Goal: Information Seeking & Learning: Compare options

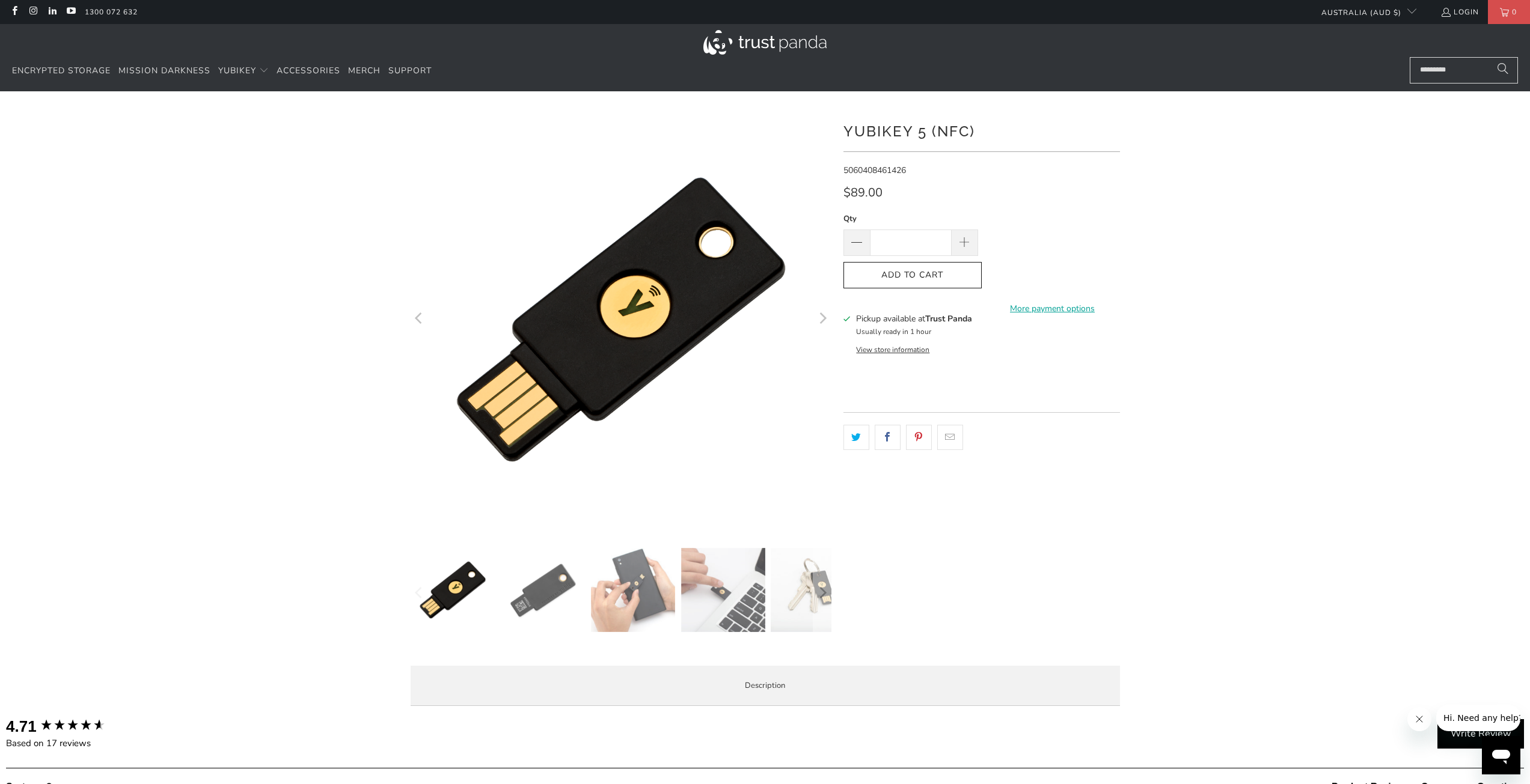
click at [847, 318] on icon at bounding box center [847, 319] width 7 height 7
click at [869, 348] on button "View store information" at bounding box center [892, 350] width 73 height 10
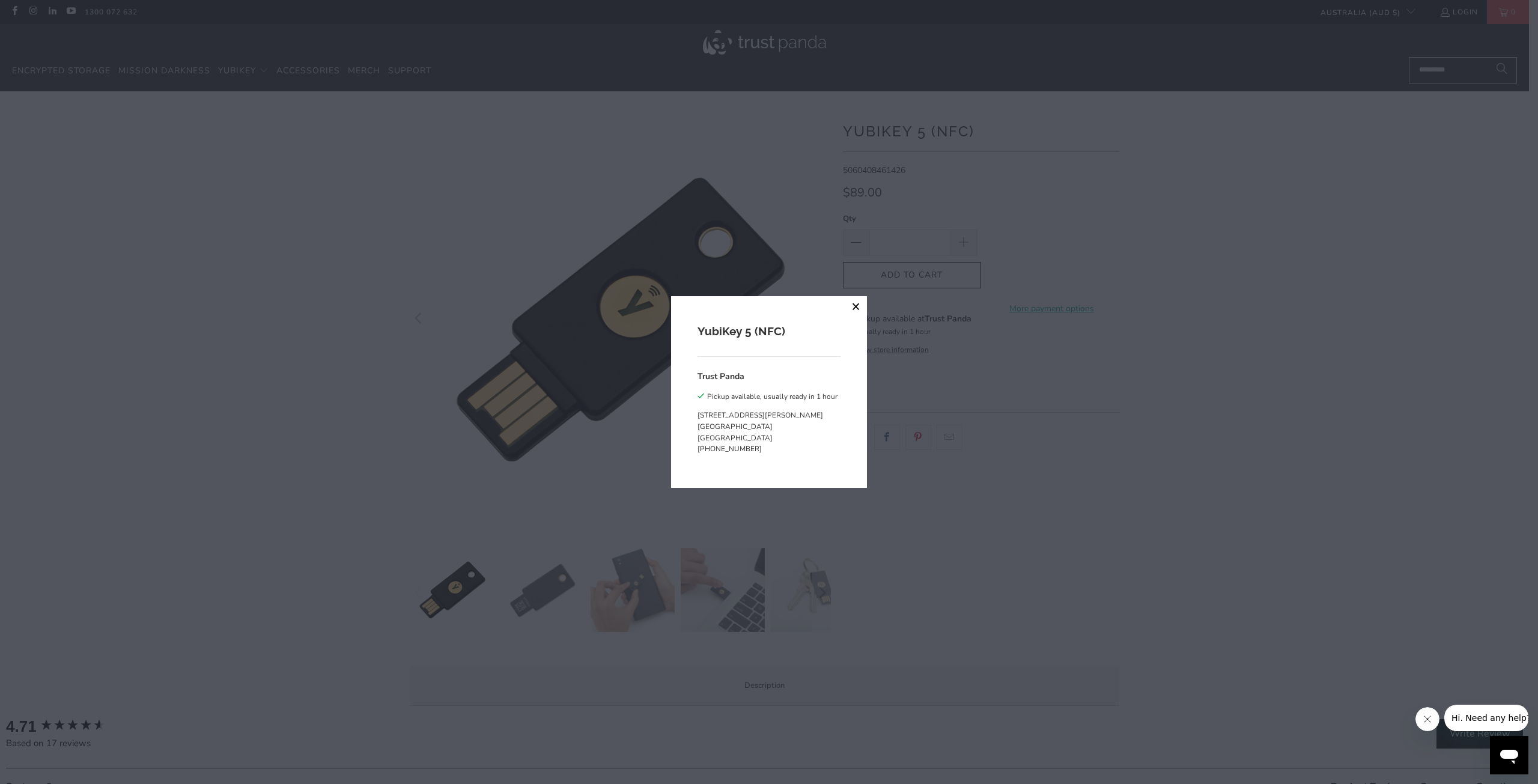
click at [851, 303] on button "close" at bounding box center [856, 307] width 22 height 22
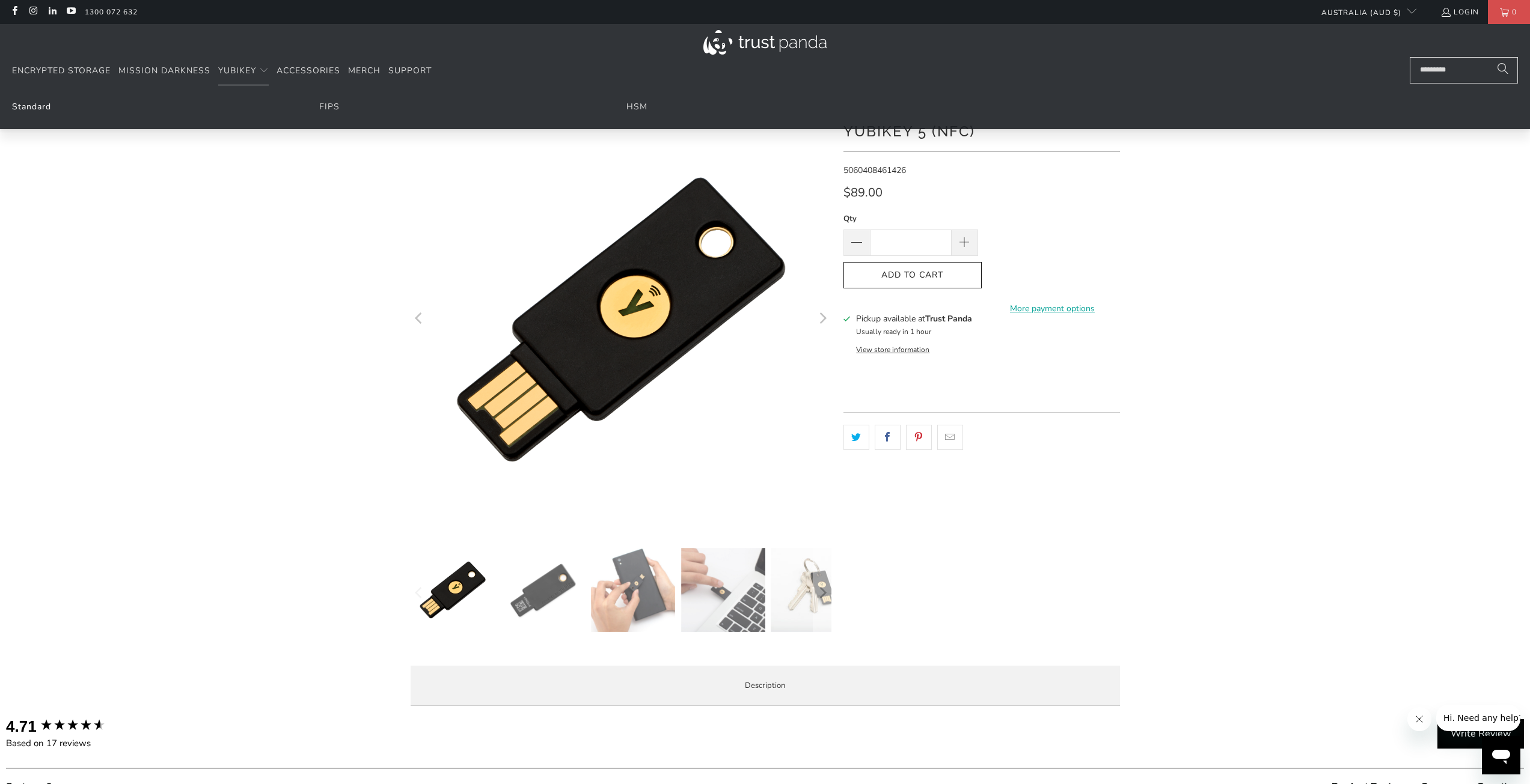
click at [50, 104] on link "Standard" at bounding box center [32, 107] width 39 height 12
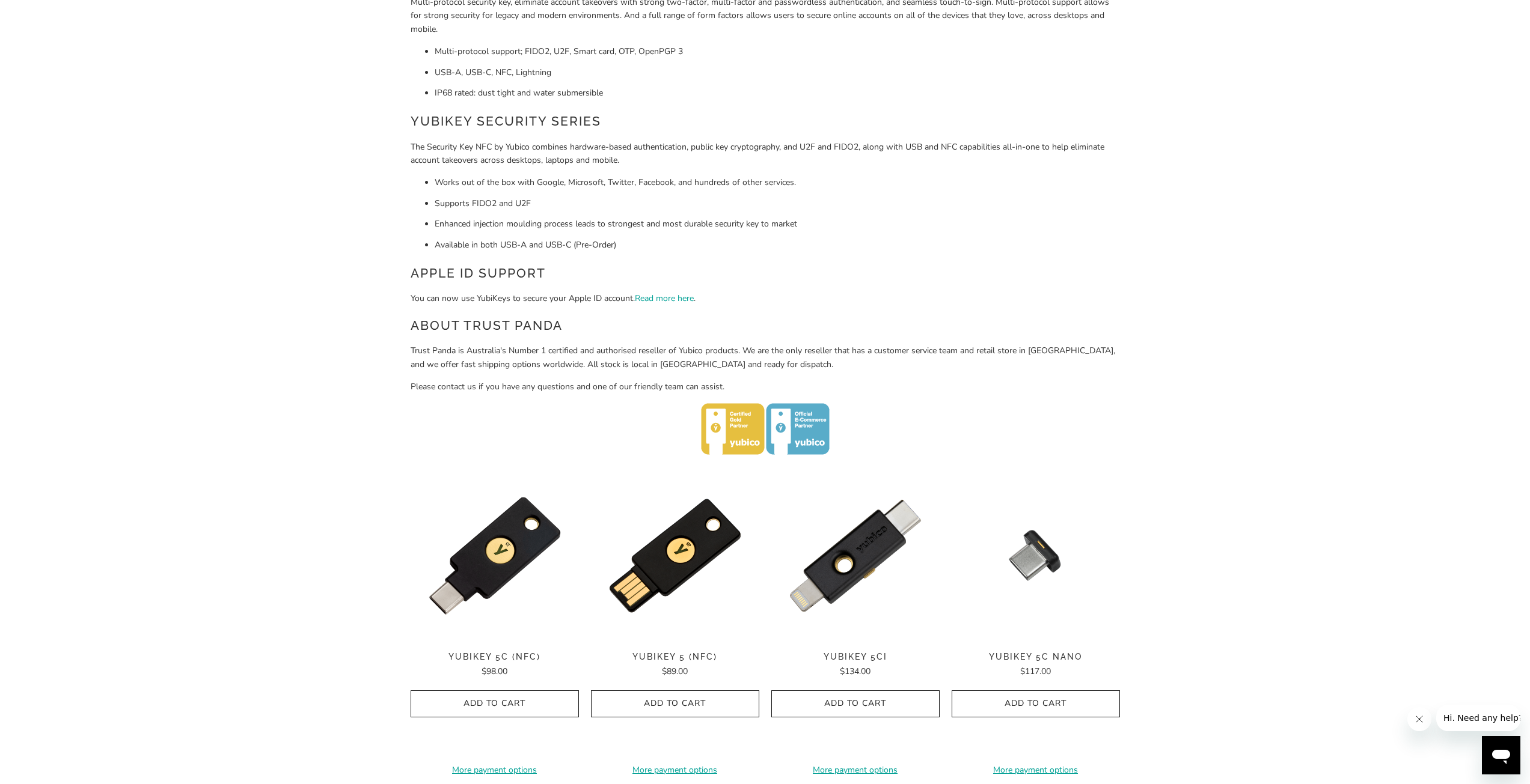
scroll to position [241, 0]
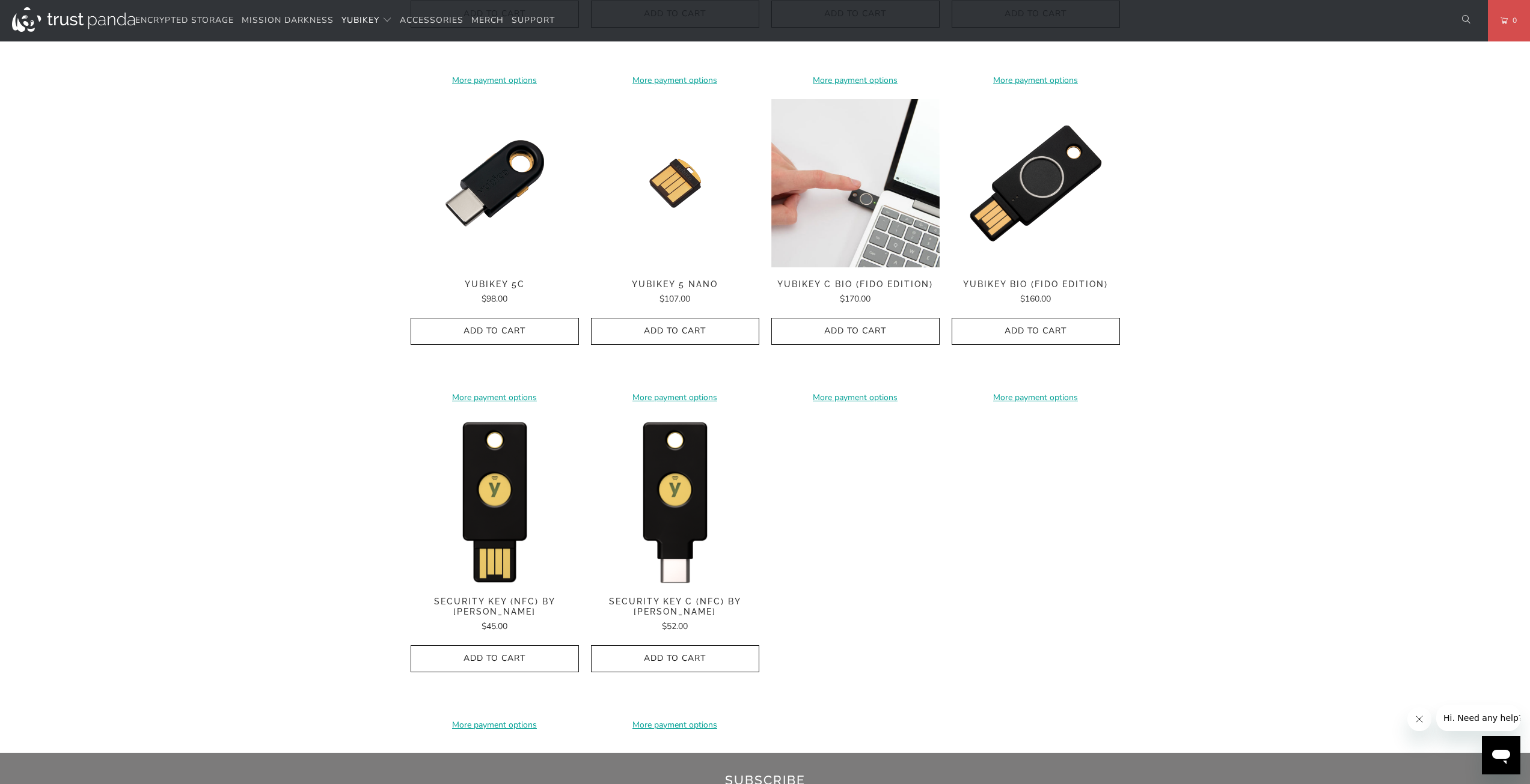
scroll to position [961, 0]
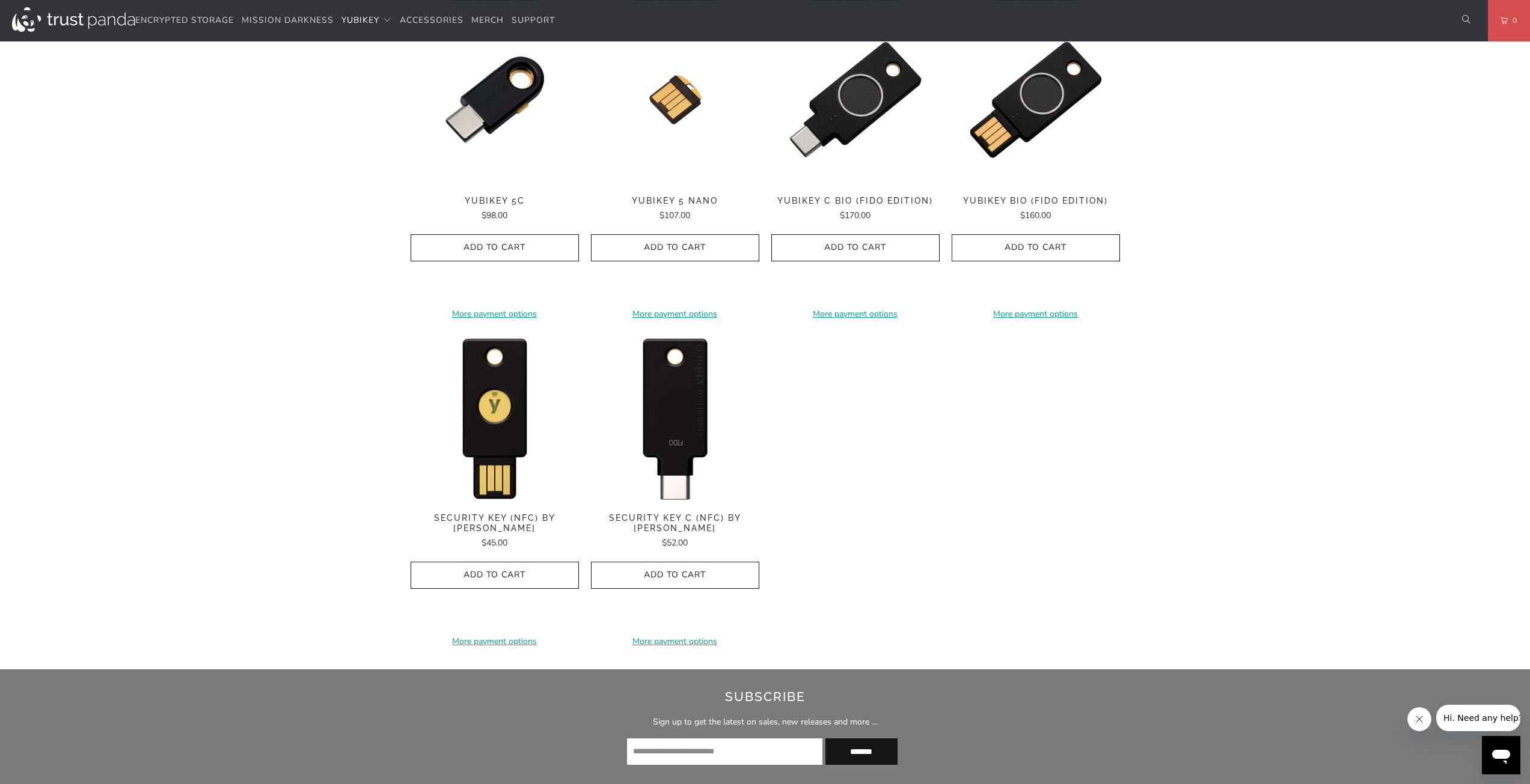
drag, startPoint x: 725, startPoint y: 439, endPoint x: 673, endPoint y: 434, distance: 52.2
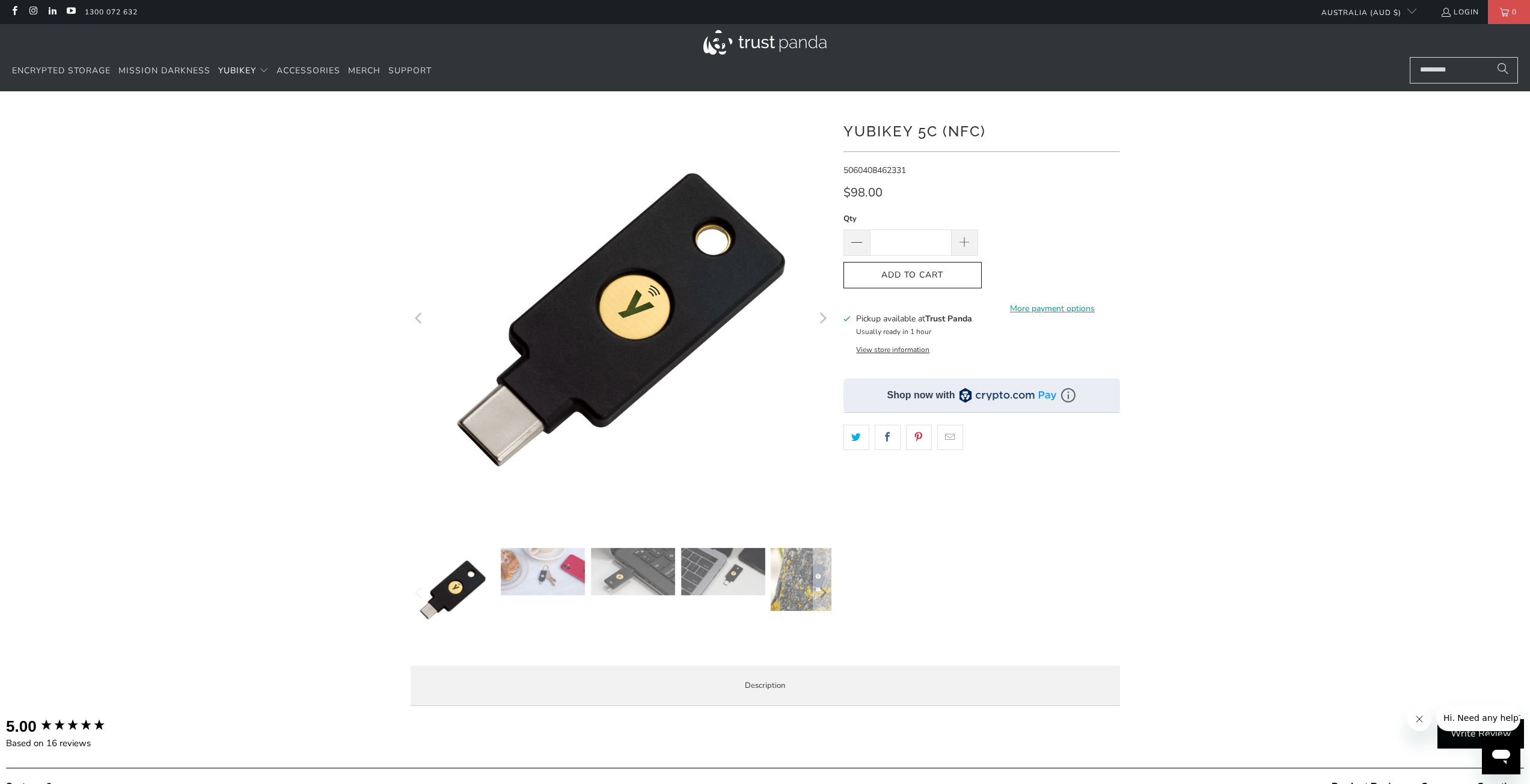
click at [1243, 230] on div at bounding box center [765, 412] width 1530 height 606
click at [62, 71] on span "Encrypted Storage" at bounding box center [61, 70] width 99 height 12
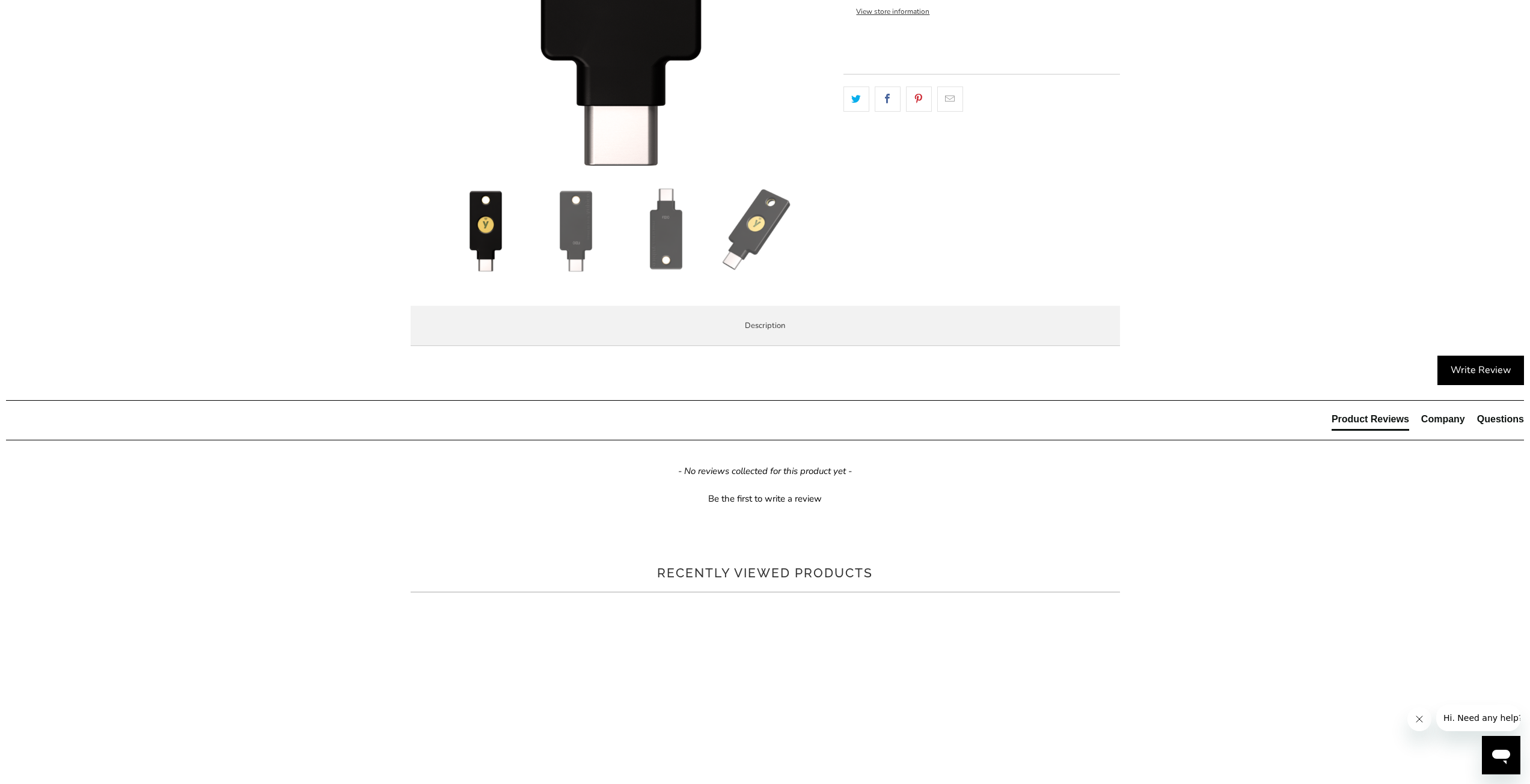
scroll to position [360, 0]
click at [0, 0] on span "Specifications" at bounding box center [0, 0] width 0 height 0
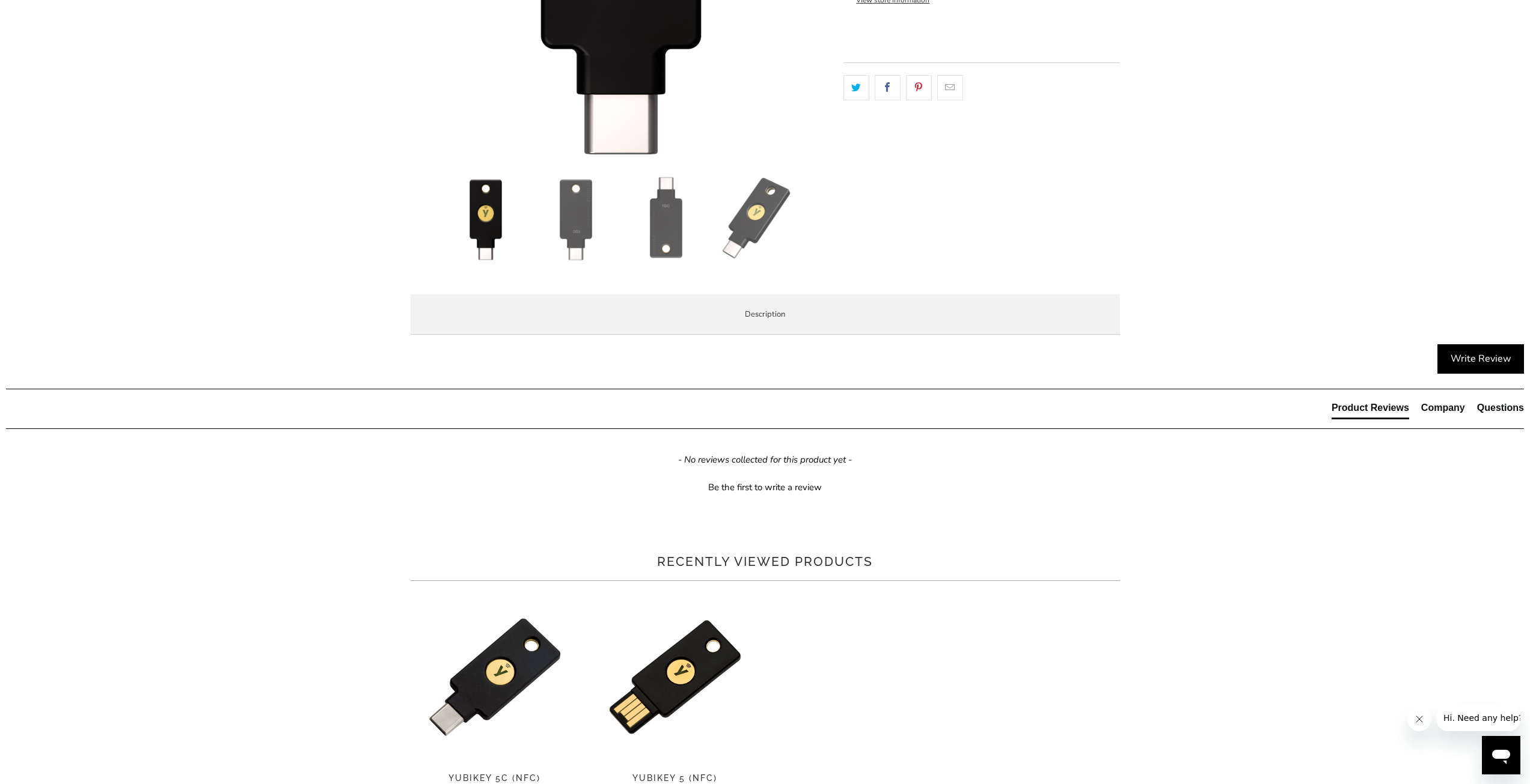
scroll to position [0, 0]
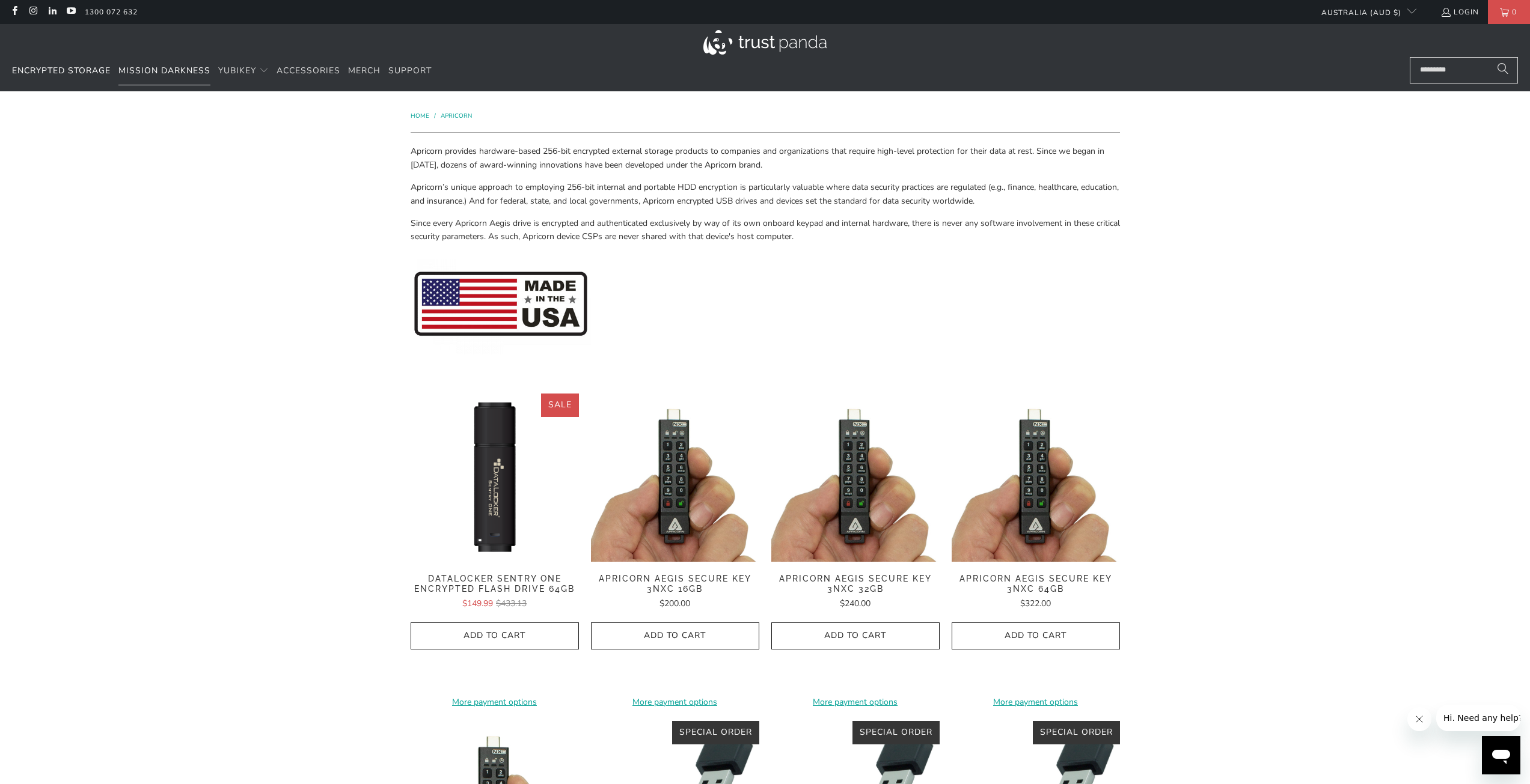
click at [150, 68] on span "Mission Darkness" at bounding box center [164, 70] width 92 height 12
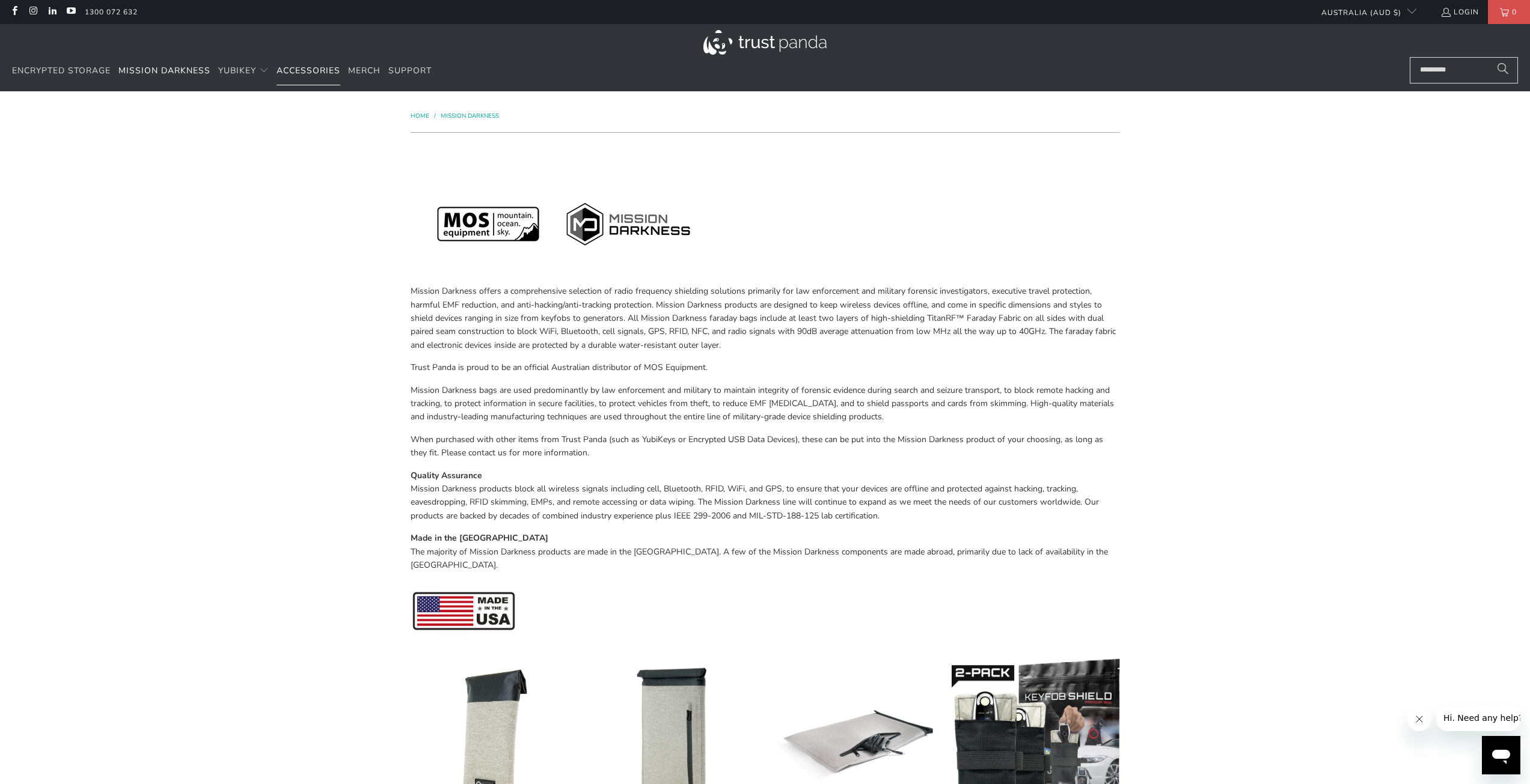
click at [307, 72] on span "Accessories" at bounding box center [308, 70] width 64 height 12
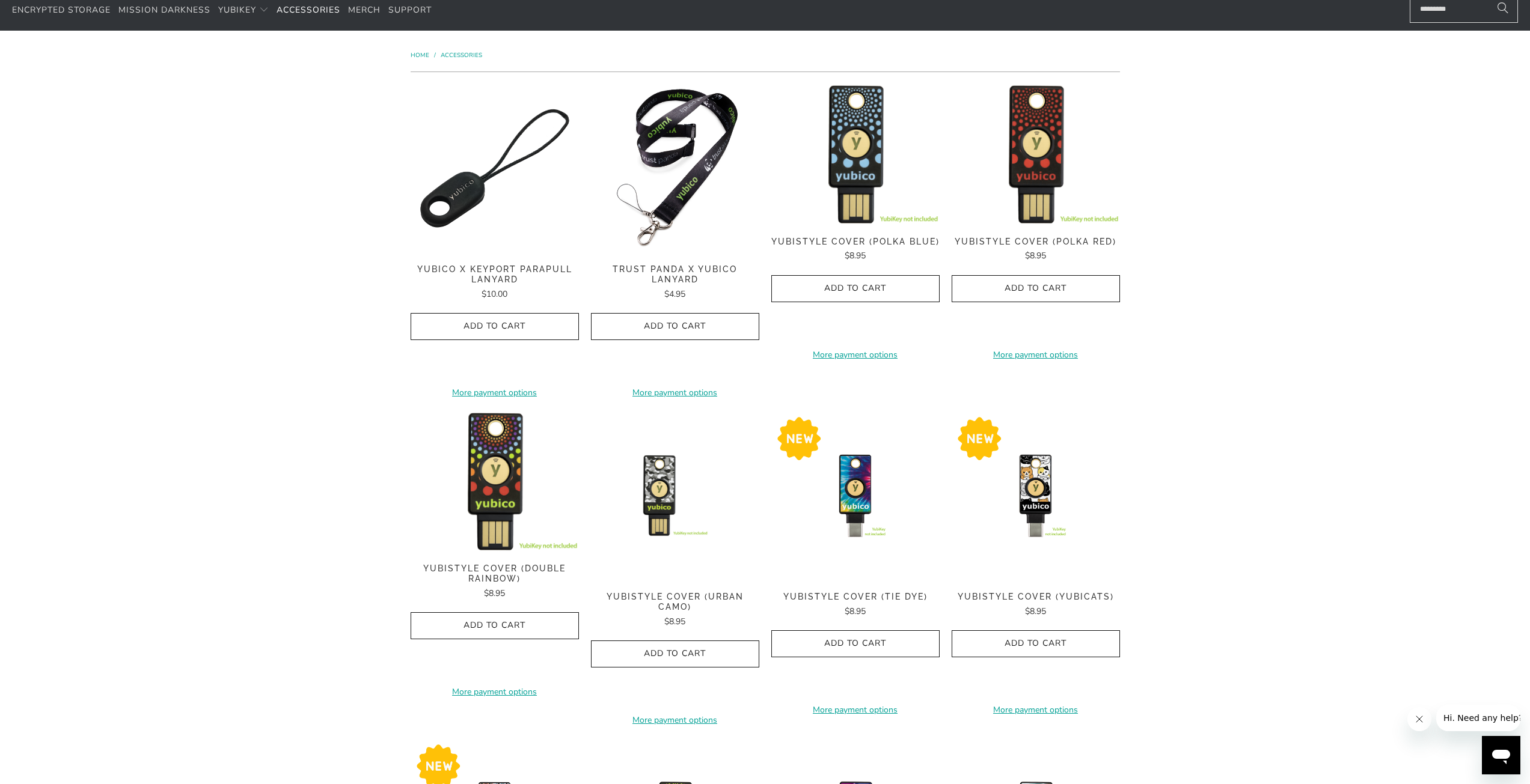
scroll to position [60, 0]
click at [864, 107] on img at bounding box center [855, 154] width 169 height 140
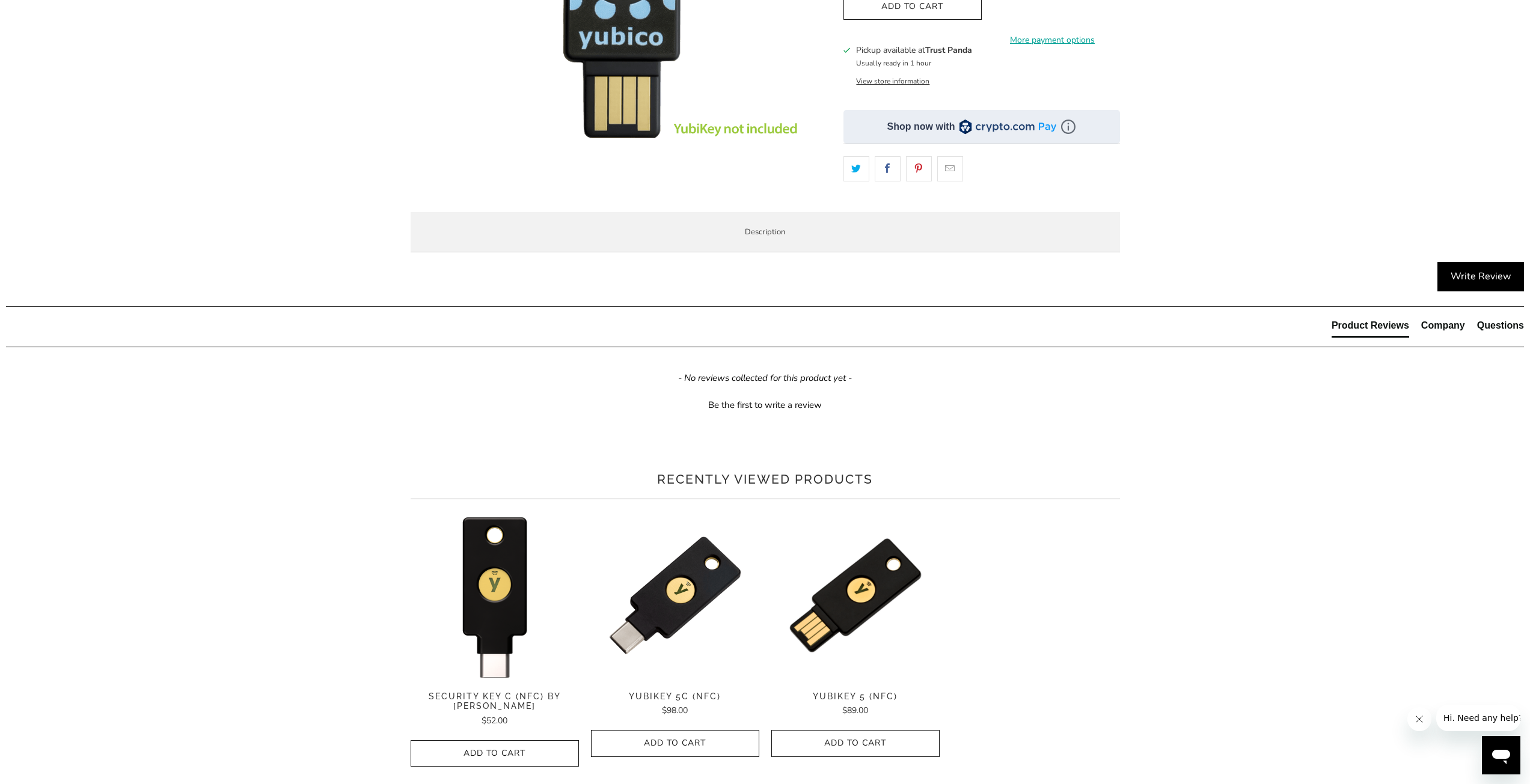
scroll to position [301, 0]
